Goal: Navigation & Orientation: Find specific page/section

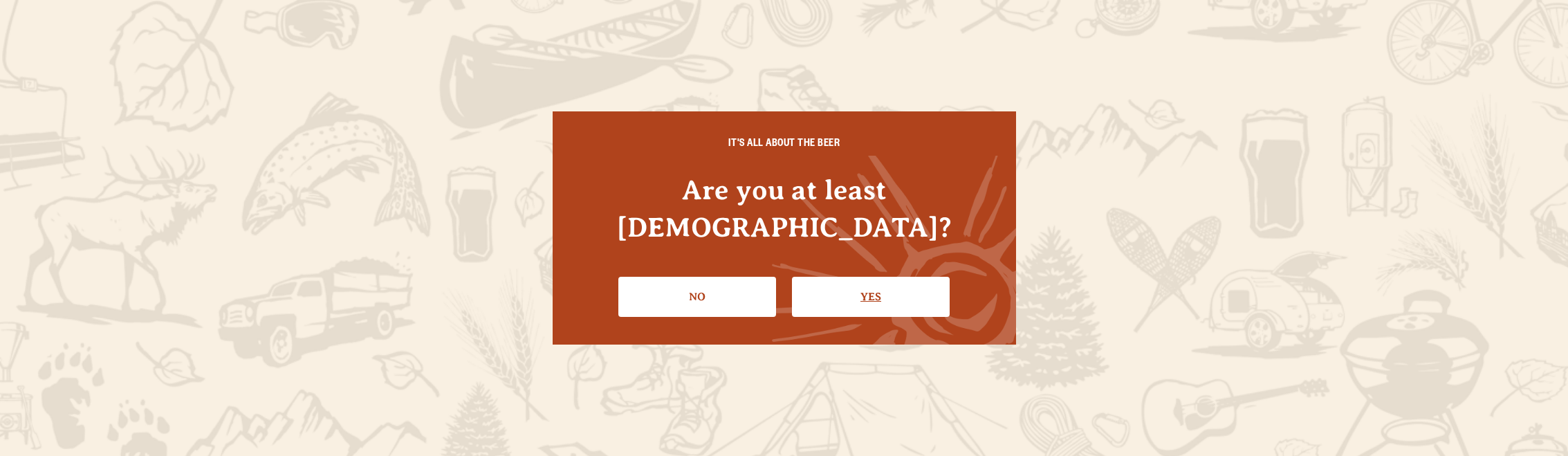
click at [934, 277] on link "Yes" at bounding box center [871, 297] width 157 height 40
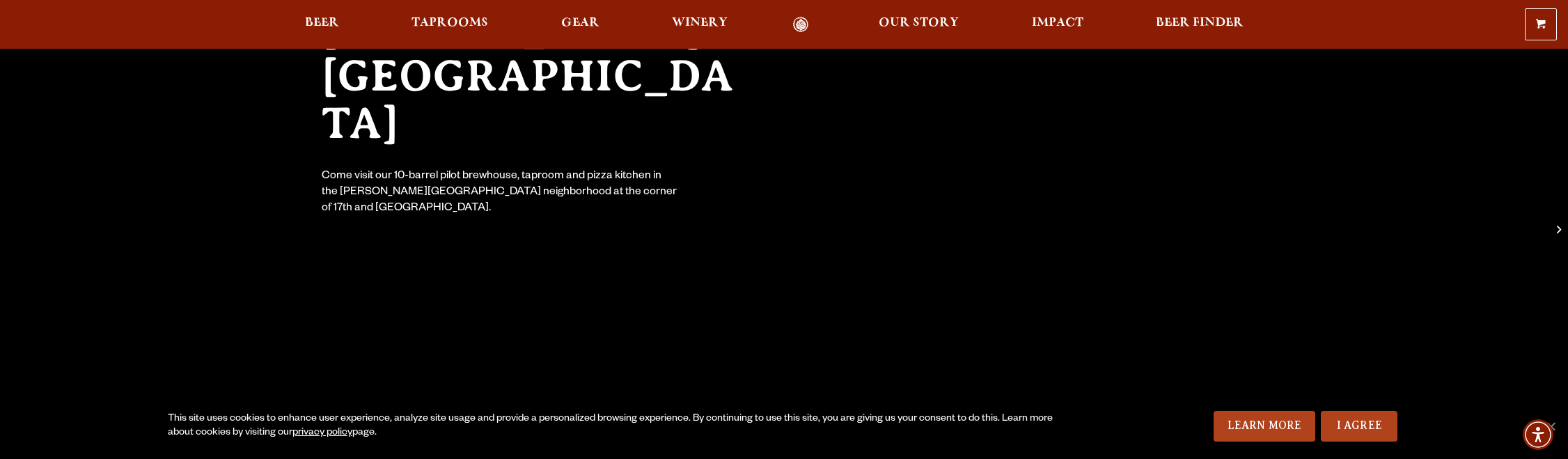
scroll to position [209, 0]
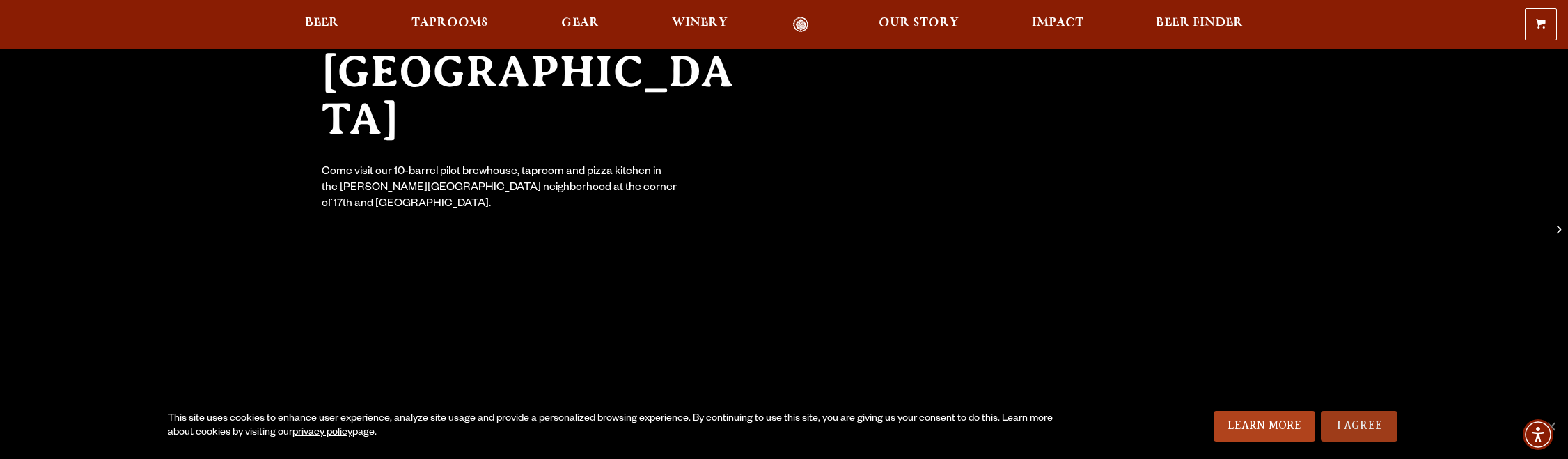
click at [1370, 430] on link "I Agree" at bounding box center [1359, 426] width 77 height 30
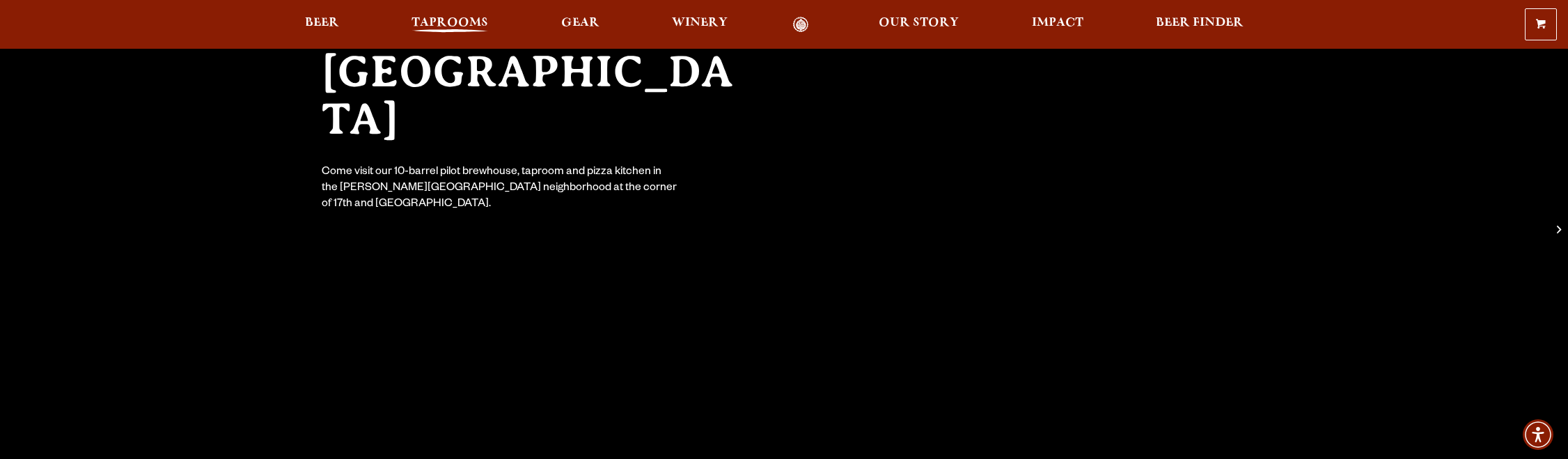
click at [437, 20] on span "Taprooms" at bounding box center [450, 23] width 77 height 11
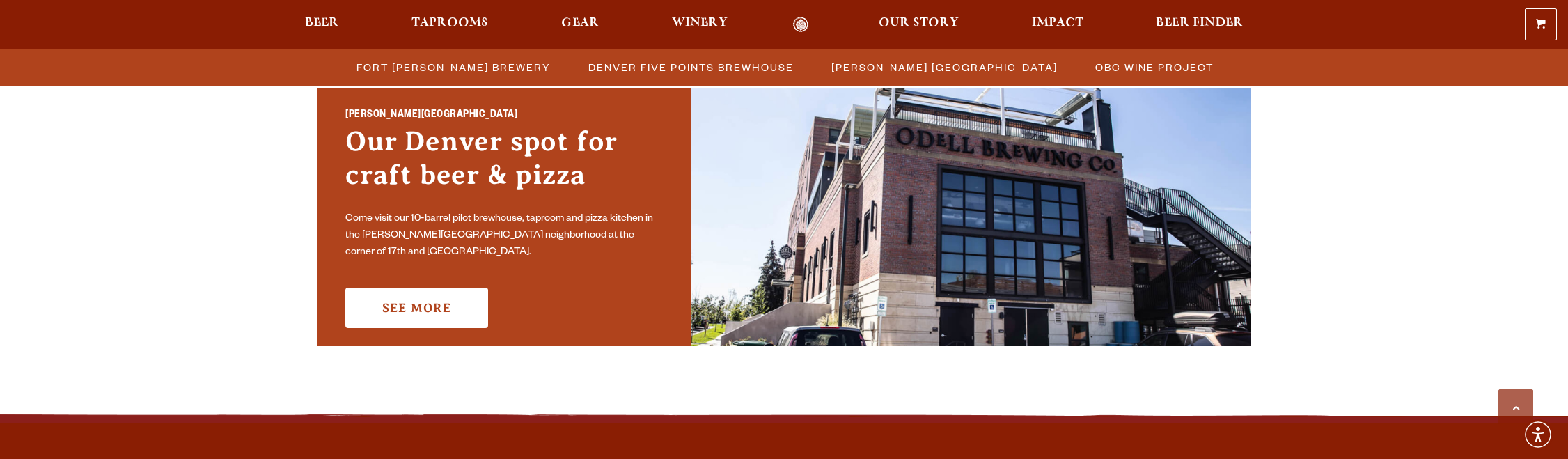
scroll to position [1044, 0]
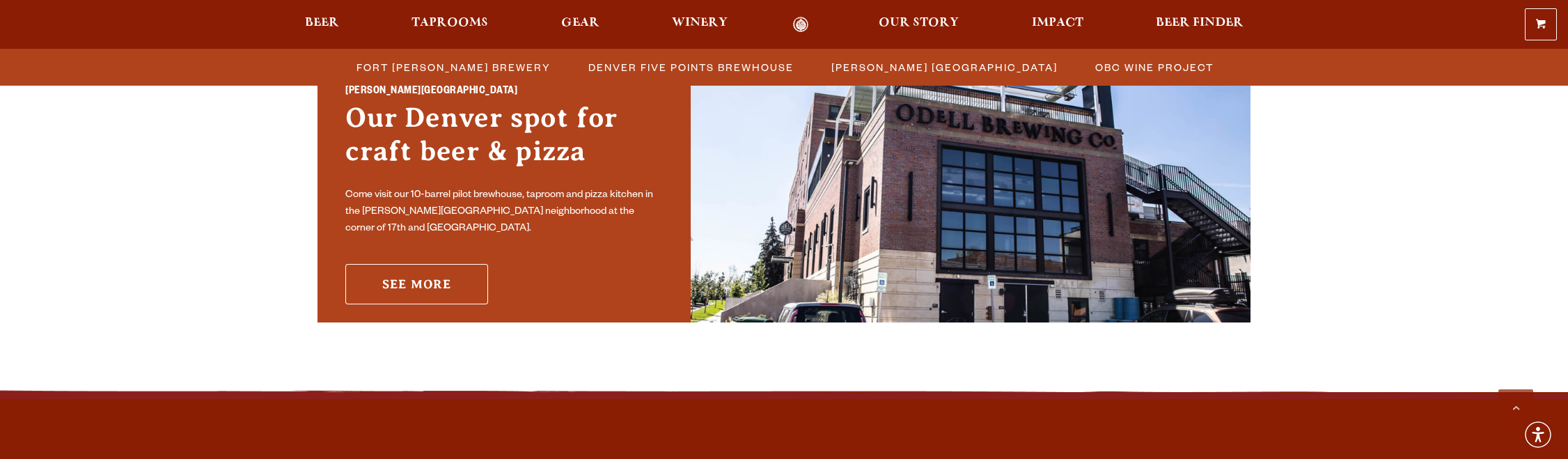
click at [423, 283] on link "See More" at bounding box center [417, 284] width 143 height 41
